Goal: Transaction & Acquisition: Subscribe to service/newsletter

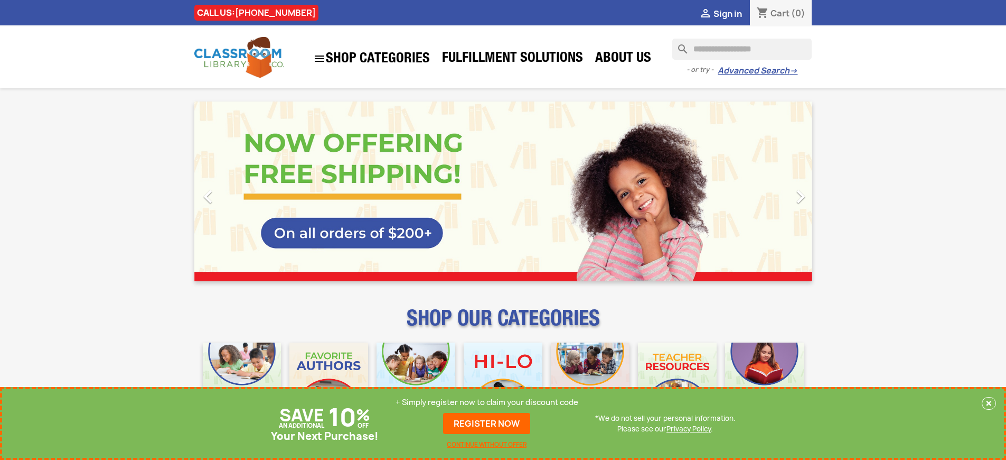
click at [487, 402] on p "+ Simply register now to claim your discount code" at bounding box center [487, 402] width 183 height 11
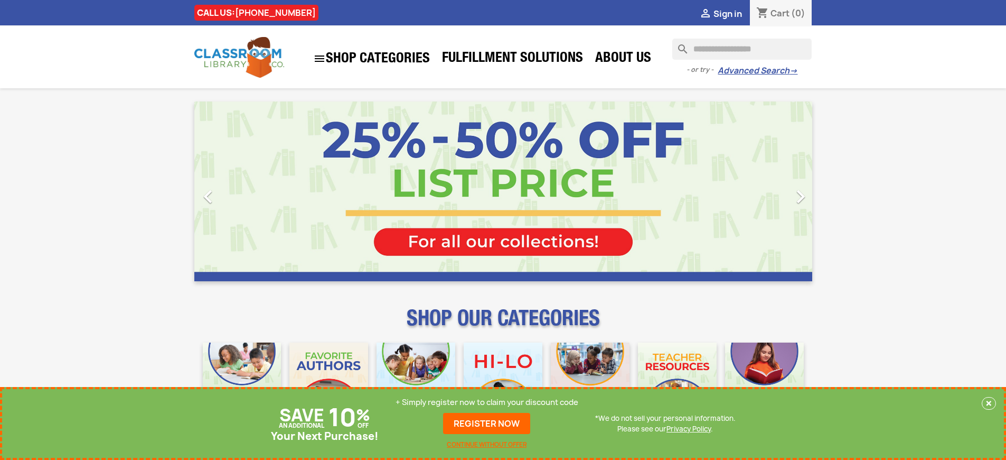
click at [487, 402] on p "+ Simply register now to claim your discount code" at bounding box center [487, 402] width 183 height 11
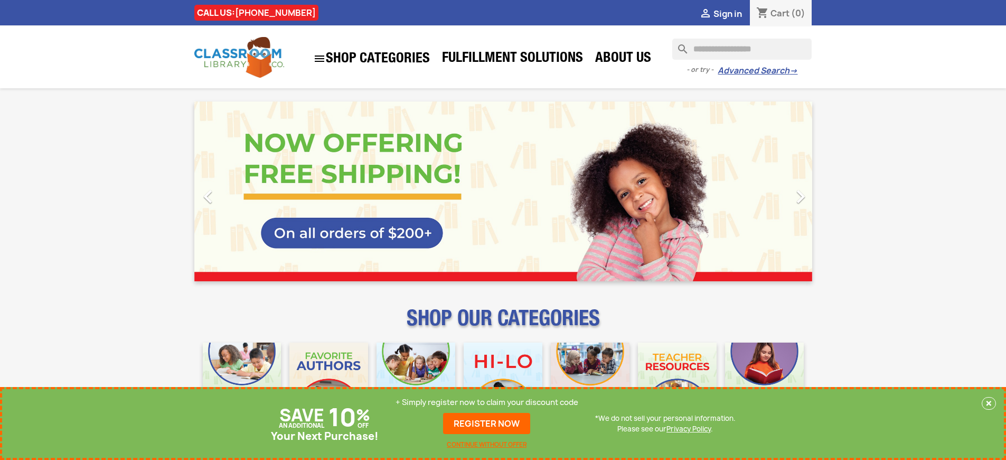
click at [487, 402] on p "+ Simply register now to claim your discount code" at bounding box center [487, 402] width 183 height 11
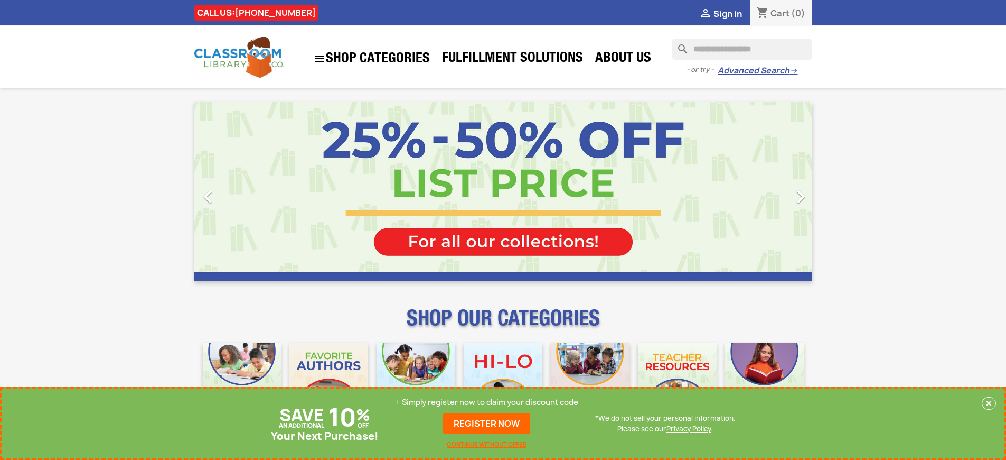
click at [487, 402] on p "+ Simply register now to claim your discount code" at bounding box center [487, 402] width 183 height 11
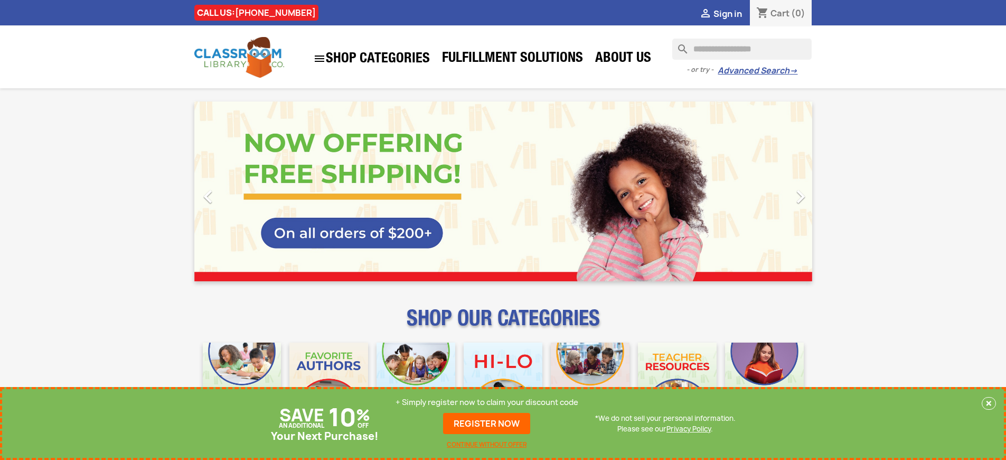
click at [487, 402] on p "+ Simply register now to claim your discount code" at bounding box center [487, 402] width 183 height 11
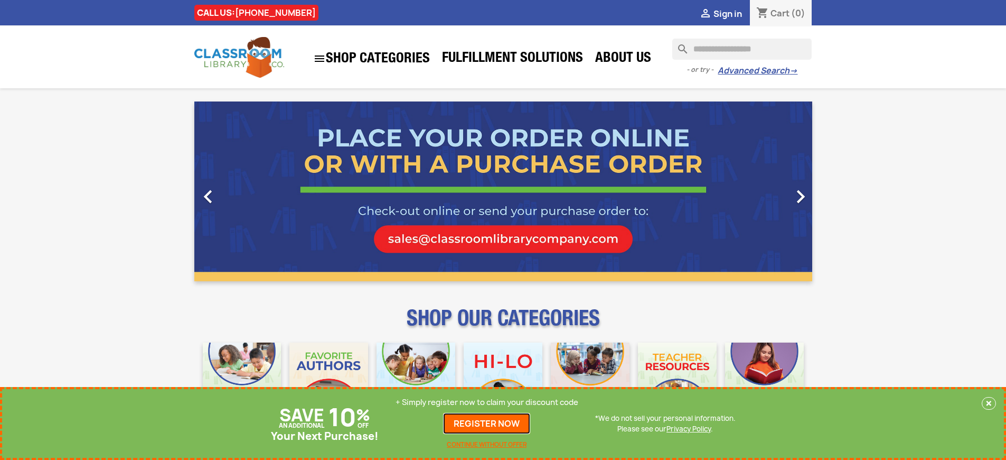
click at [487, 423] on link "REGISTER NOW" at bounding box center [486, 423] width 87 height 21
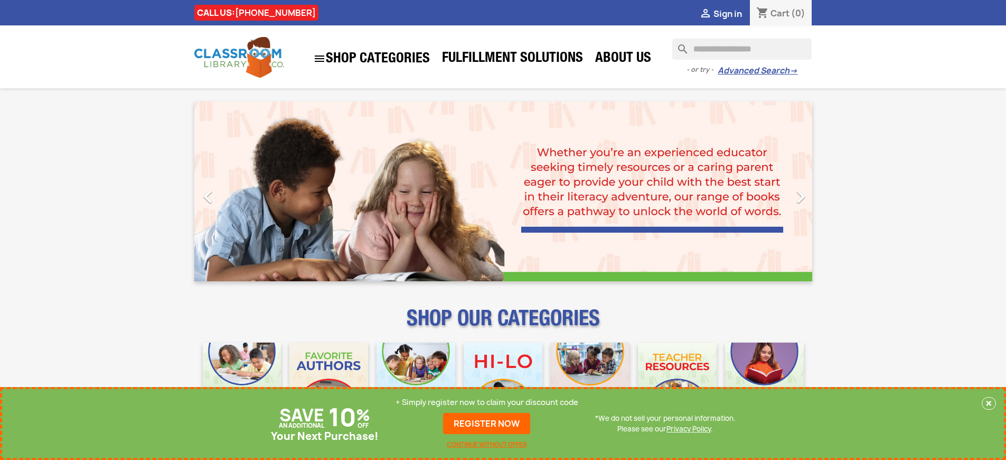
click at [487, 402] on p "+ Simply register now to claim your discount code" at bounding box center [487, 402] width 183 height 11
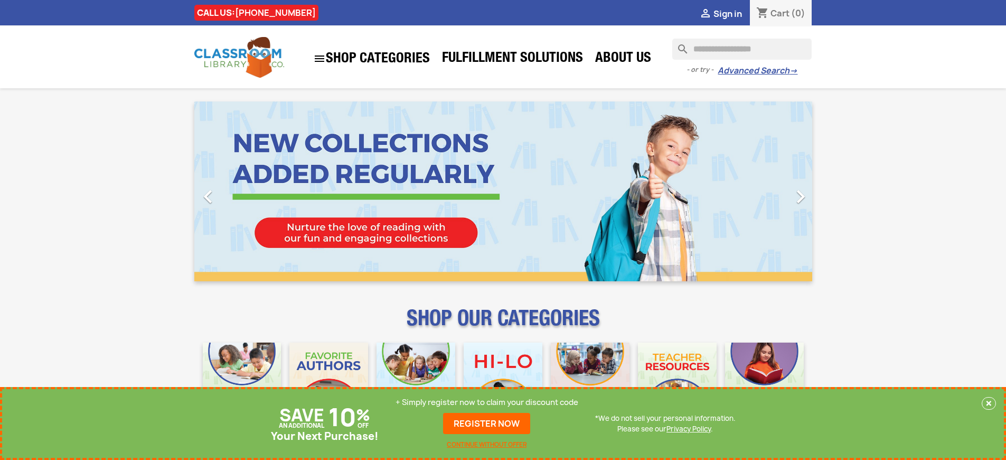
click at [487, 402] on p "+ Simply register now to claim your discount code" at bounding box center [487, 402] width 183 height 11
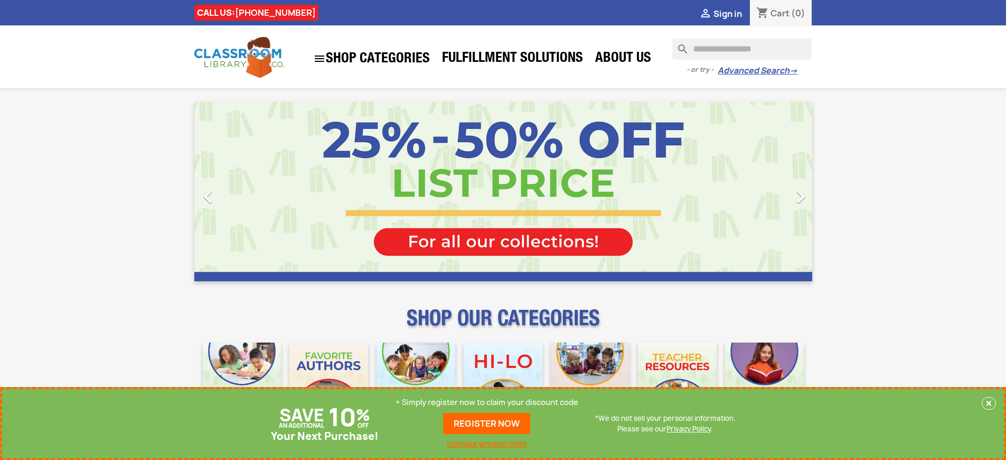
click at [487, 402] on p "+ Simply register now to claim your discount code" at bounding box center [487, 402] width 183 height 11
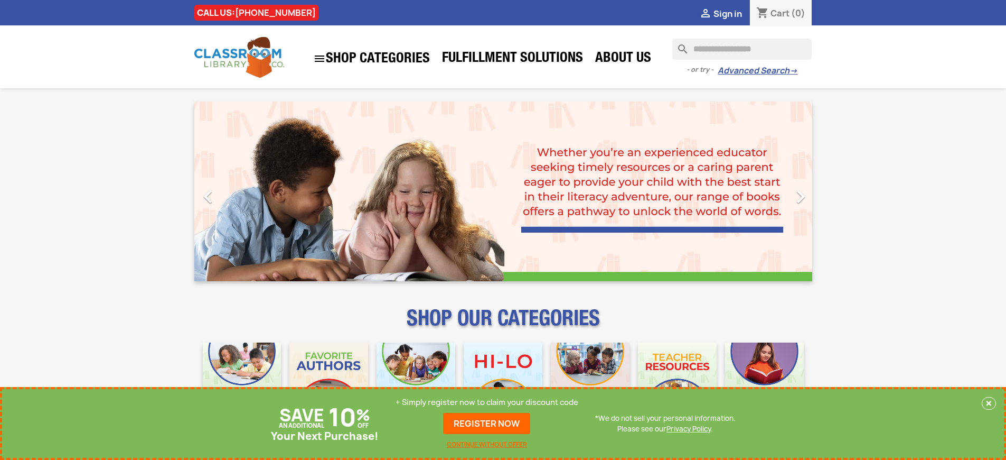
click at [487, 402] on p "+ Simply register now to claim your discount code" at bounding box center [487, 402] width 183 height 11
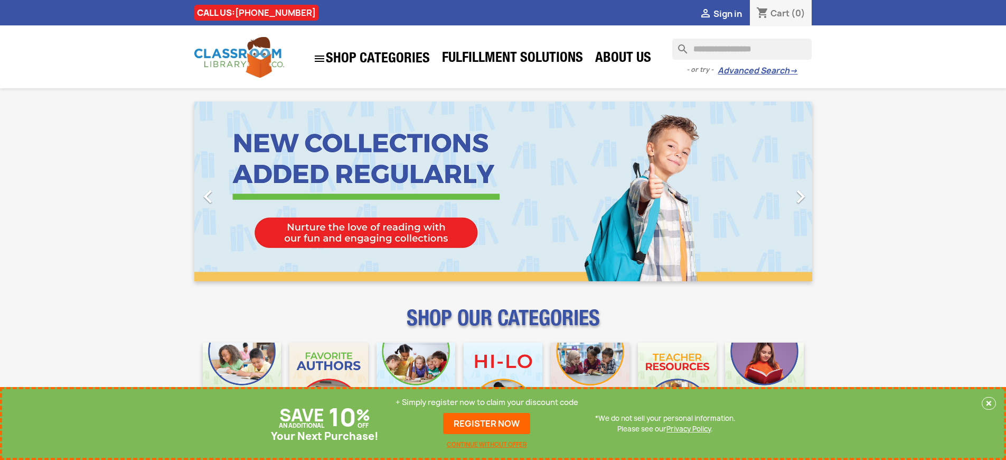
click at [487, 402] on p "+ Simply register now to claim your discount code" at bounding box center [487, 402] width 183 height 11
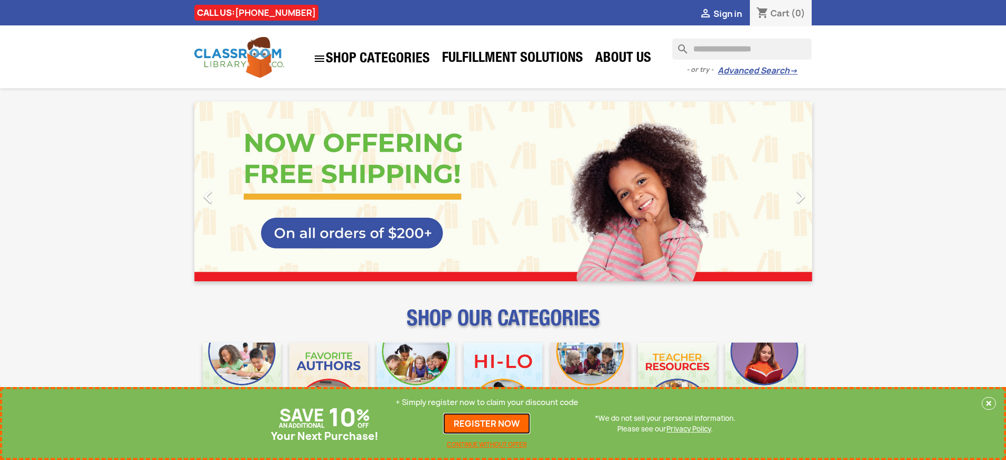
click at [487, 423] on link "REGISTER NOW" at bounding box center [486, 423] width 87 height 21
